Goal: Information Seeking & Learning: Learn about a topic

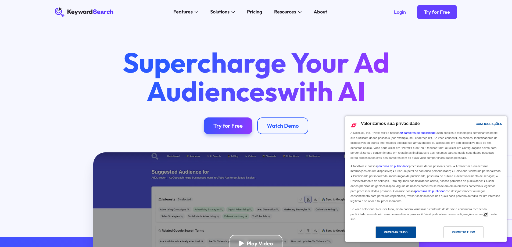
click at [404, 235] on div "Recusar tudo" at bounding box center [396, 232] width 24 height 6
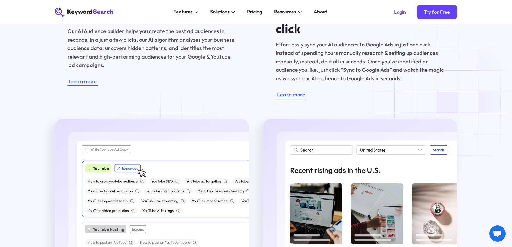
scroll to position [833, 0]
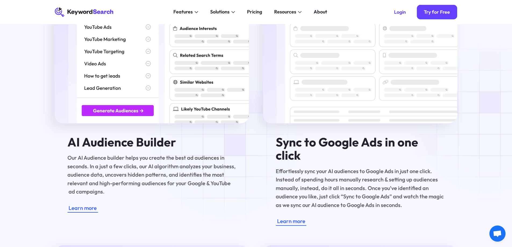
click at [491, 120] on div "Our Suite of AI marketing tools help you discover your perfect target audience …" at bounding box center [256, 194] width 512 height 670
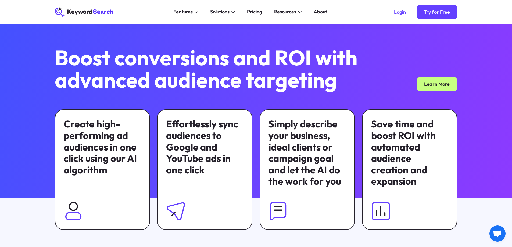
scroll to position [269, 0]
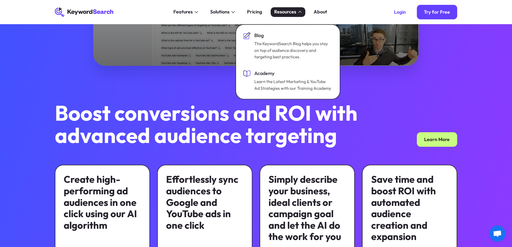
click at [292, 11] on div "Resources" at bounding box center [285, 11] width 22 height 7
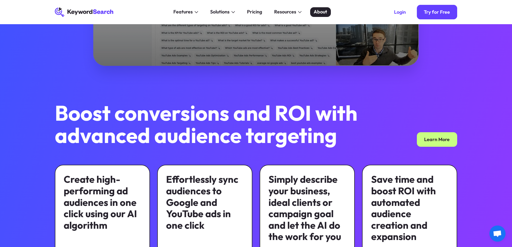
click at [326, 11] on div "About" at bounding box center [320, 11] width 13 height 7
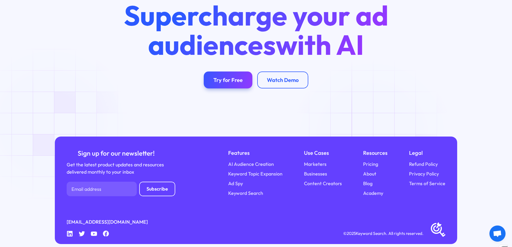
scroll to position [2124, 0]
